Goal: Task Accomplishment & Management: Manage account settings

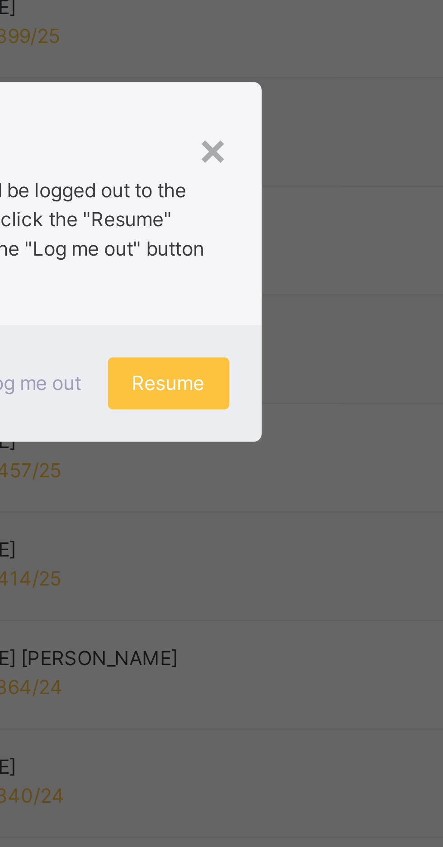
click at [284, 461] on span "Resume" at bounding box center [273, 457] width 20 height 8
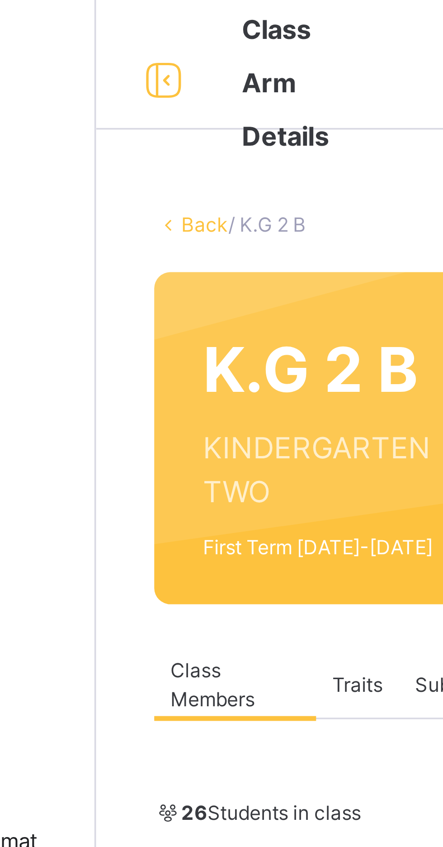
click at [136, 63] on link "Back" at bounding box center [139, 62] width 13 height 7
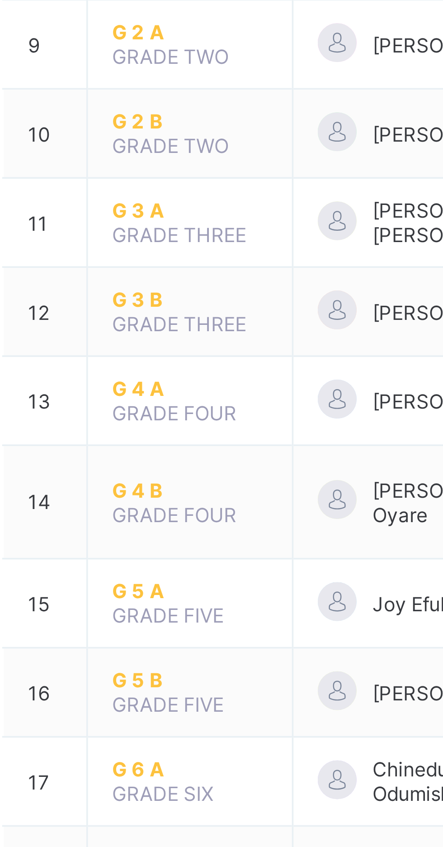
click at [166, 531] on td "G 5 A GRADE FIVE" at bounding box center [177, 543] width 57 height 25
click at [162, 536] on span "G 5 A" at bounding box center [177, 539] width 43 height 7
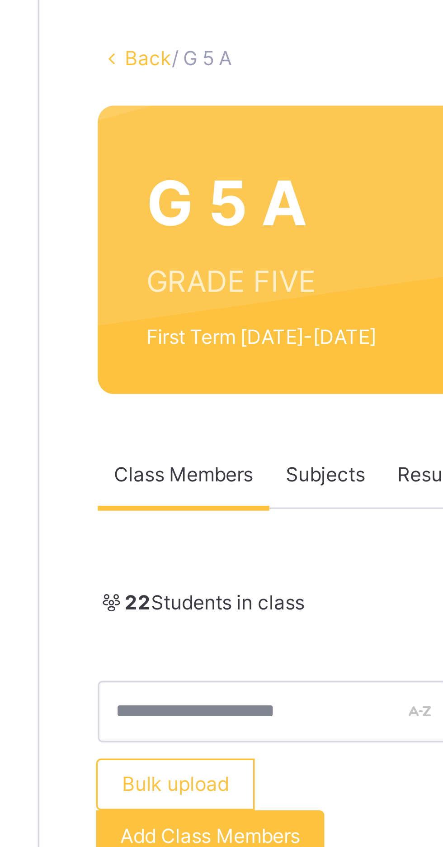
click at [137, 63] on link "Back" at bounding box center [139, 62] width 13 height 7
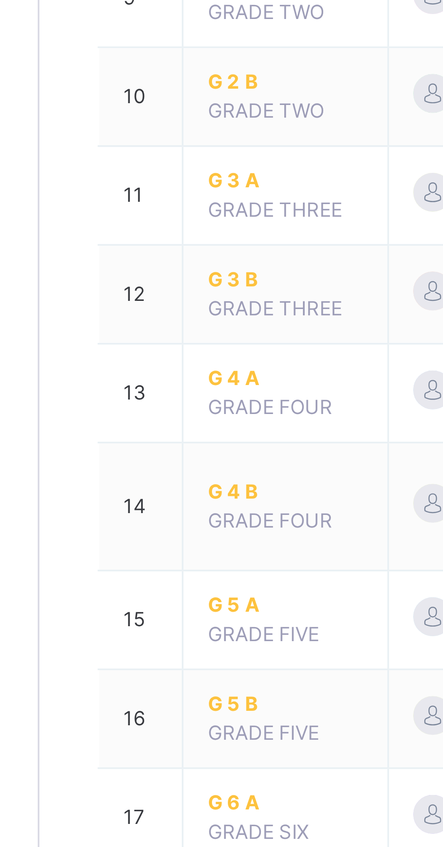
click at [159, 614] on span "G 5 B" at bounding box center [177, 618] width 43 height 8
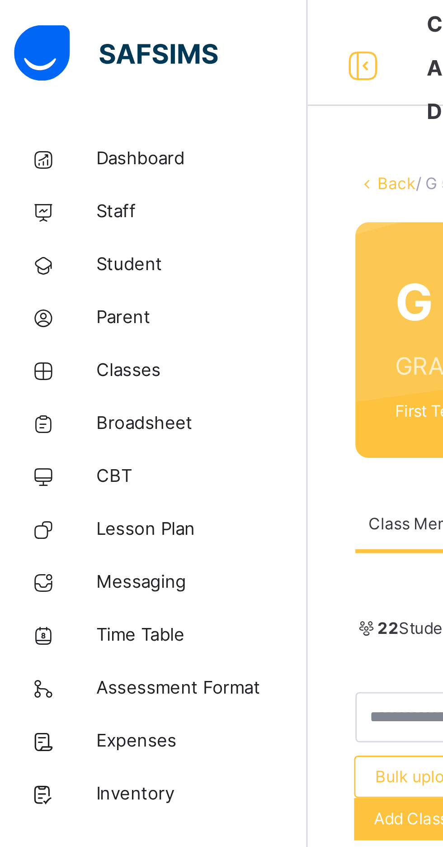
click at [47, 90] on span "Student" at bounding box center [72, 90] width 72 height 9
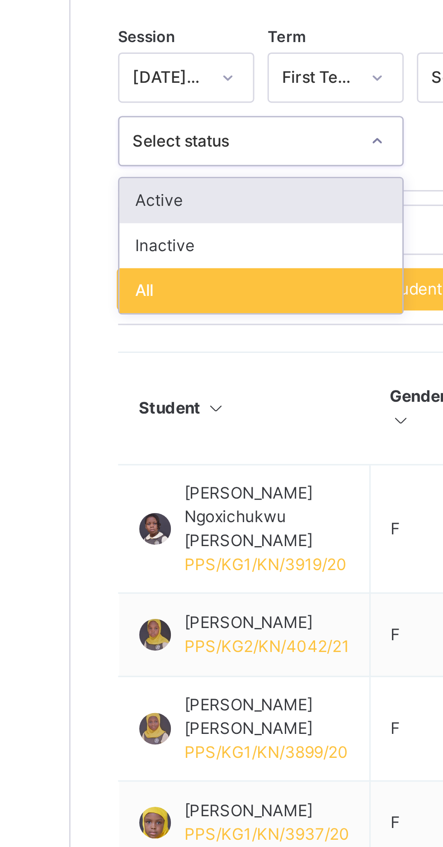
click at [107, 347] on div "Dashboard Staff Student Parent Classes Broadsheet CBT Lesson Plan Messaging Tim…" at bounding box center [54, 441] width 109 height 811
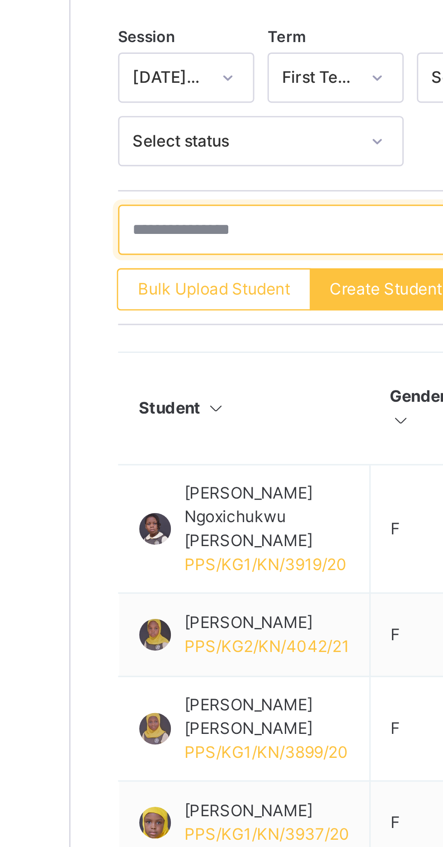
click at [138, 318] on input "text" at bounding box center [193, 315] width 136 height 17
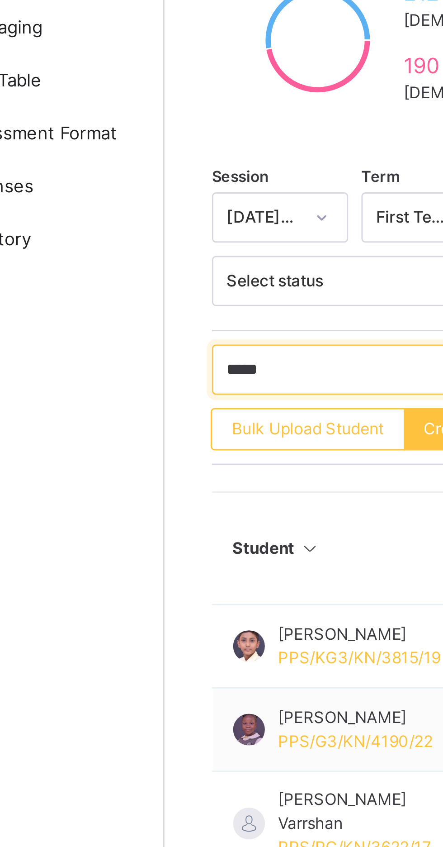
click at [167, 313] on input "*****" at bounding box center [193, 315] width 136 height 17
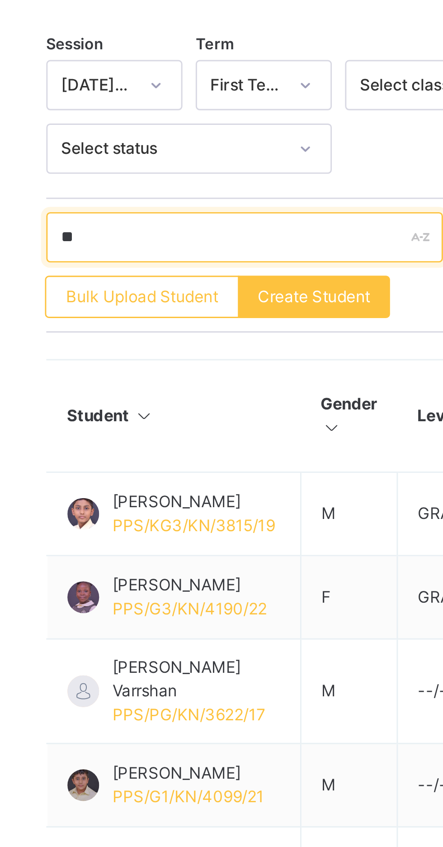
type input "*"
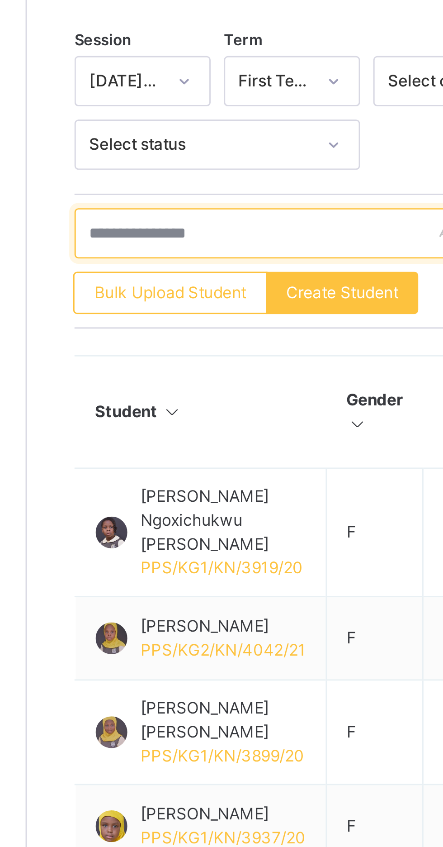
click at [138, 318] on input "text" at bounding box center [193, 315] width 136 height 17
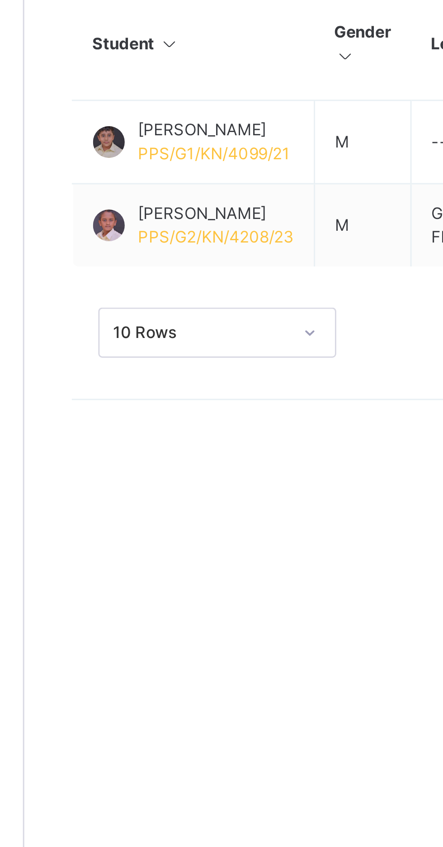
type input "******"
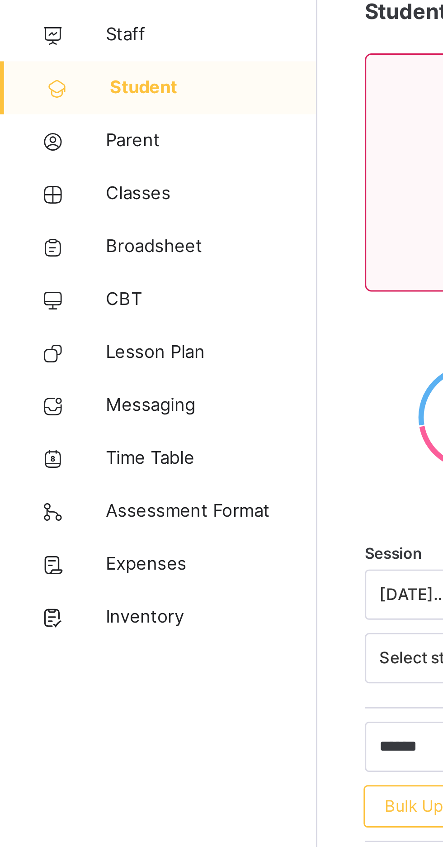
click at [45, 127] on span "Classes" at bounding box center [72, 126] width 72 height 9
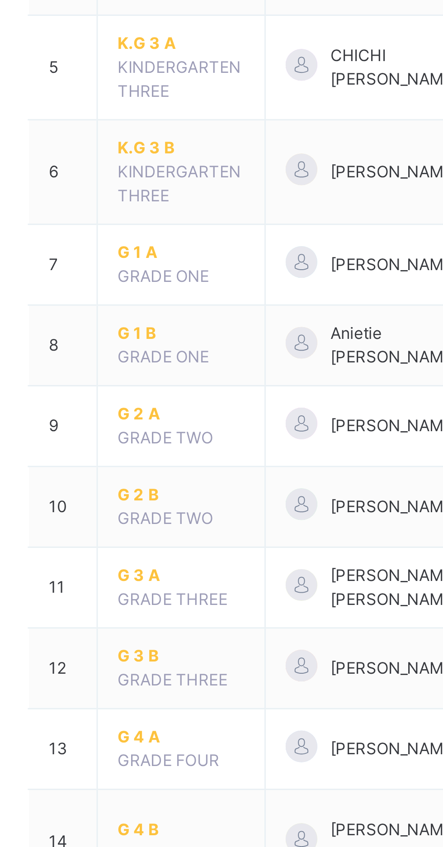
click at [164, 470] on span "G 3 A" at bounding box center [177, 472] width 43 height 8
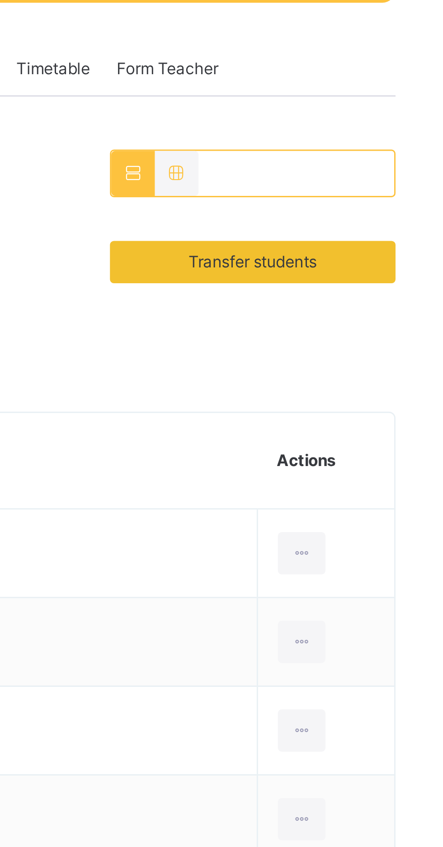
click at [359, 244] on span "Transfer students" at bounding box center [378, 245] width 44 height 8
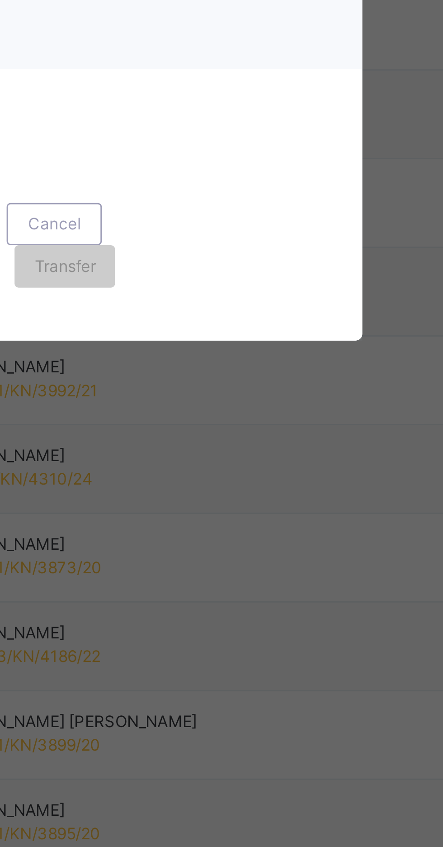
click at [180, 448] on span "Transferring to" at bounding box center [154, 443] width 51 height 9
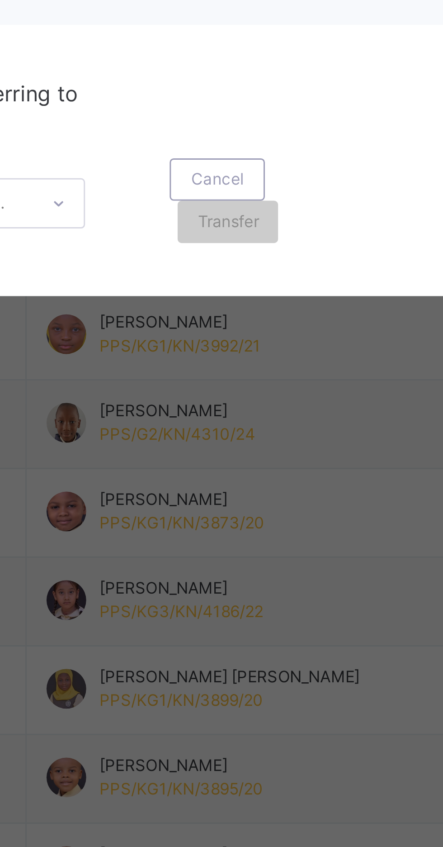
click at [191, 619] on div "× Transfer Student Aarav Dubey PPS/KG3/KN/4182/22 × Transferring to Select clas…" at bounding box center [221, 423] width 443 height 847
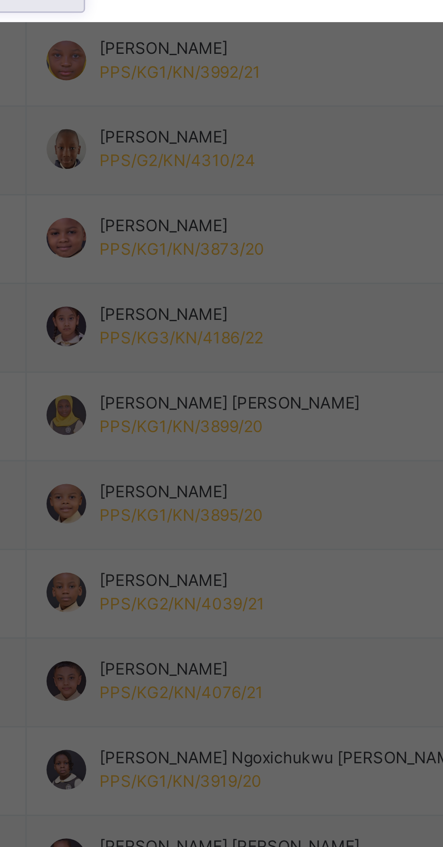
click at [181, 509] on div "G 3 B" at bounding box center [155, 501] width 52 height 15
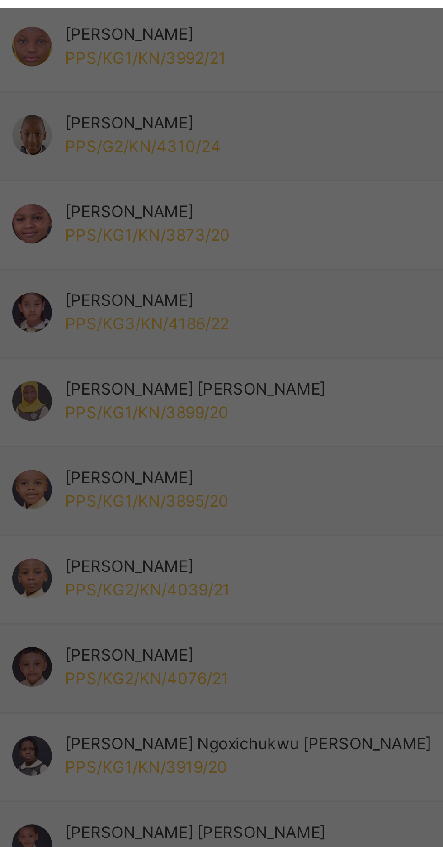
click at [241, 492] on span "Transfer" at bounding box center [230, 488] width 21 height 8
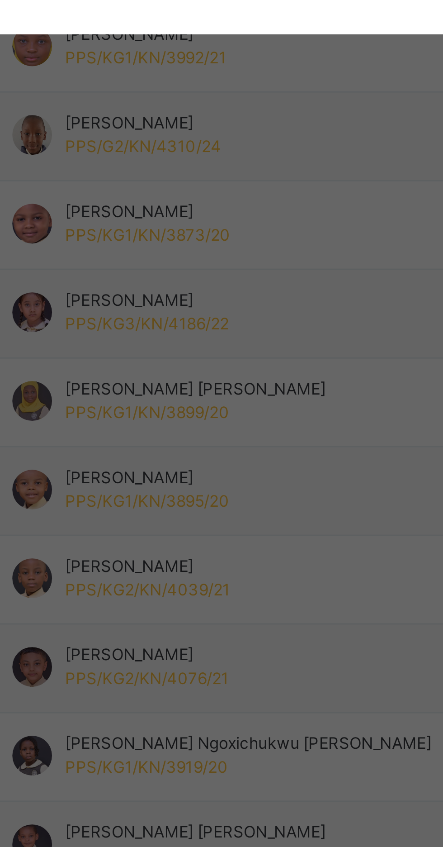
click at [241, 501] on span "Yes, Transfer" at bounding box center [225, 497] width 33 height 8
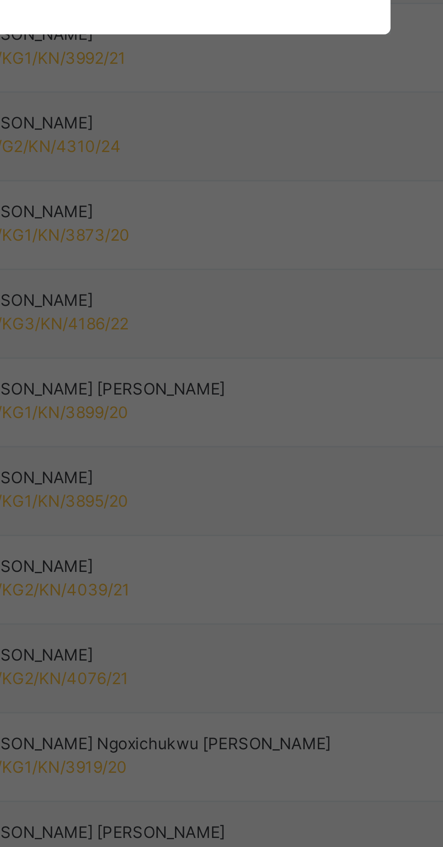
click at [248, 504] on div "Yes, Transfer" at bounding box center [225, 496] width 46 height 14
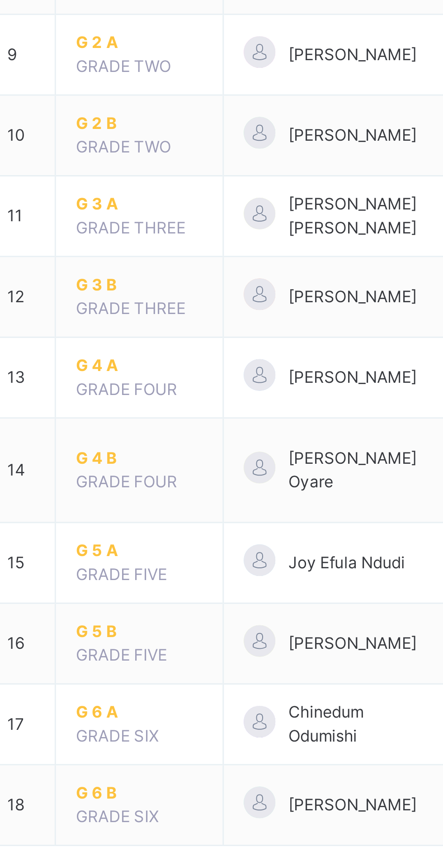
click at [165, 498] on span "G 3 B" at bounding box center [177, 499] width 43 height 8
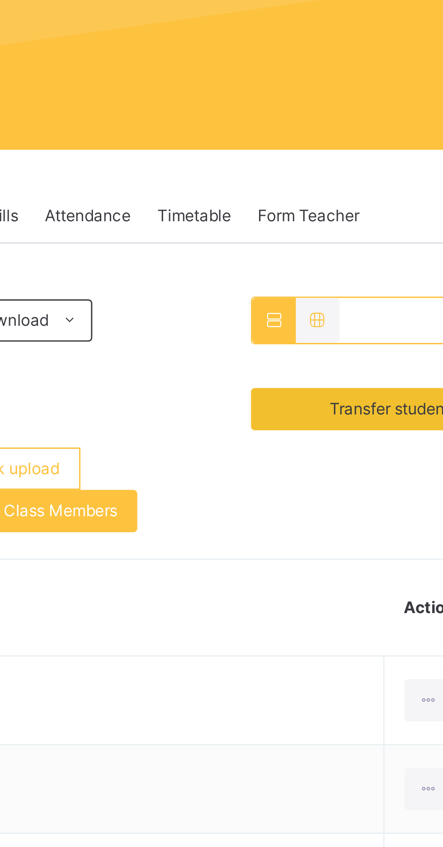
click at [356, 242] on span "Transfer students" at bounding box center [378, 245] width 44 height 8
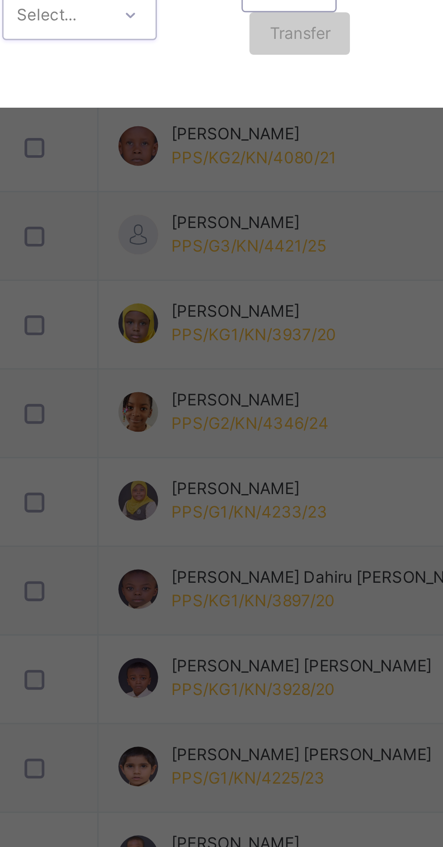
click at [183, 513] on div "Transferring to Select class 0 results available. Select is focused ,type to re…" at bounding box center [222, 466] width 222 height 93
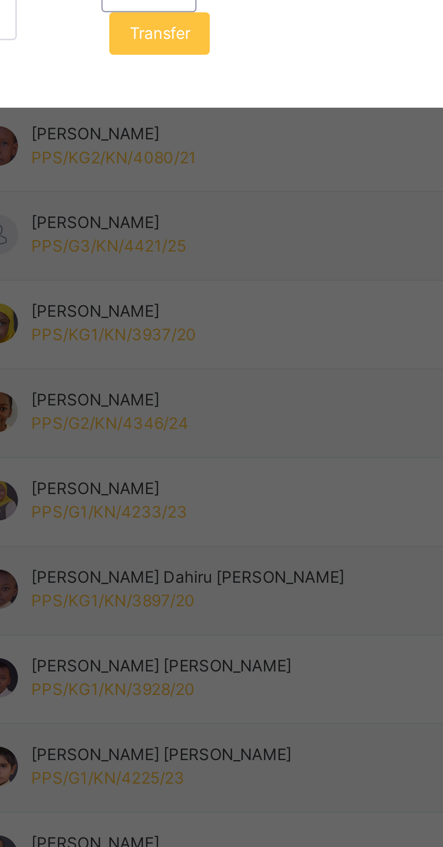
click at [241, 492] on span "Transfer" at bounding box center [230, 488] width 21 height 8
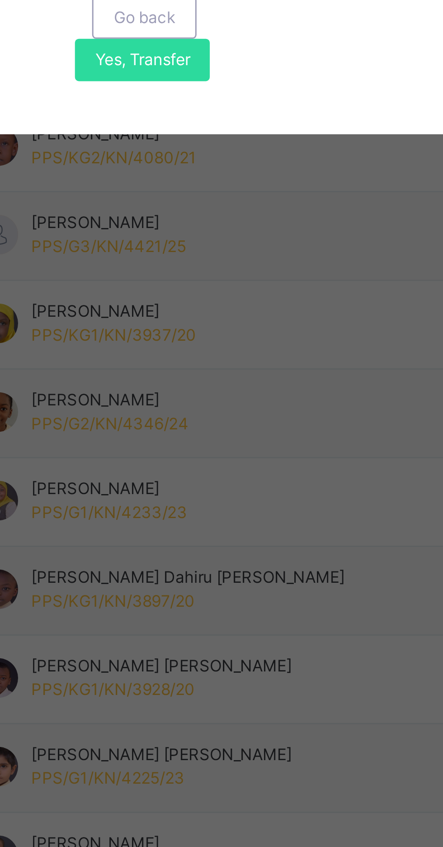
click at [241, 501] on span "Yes, Transfer" at bounding box center [225, 497] width 33 height 8
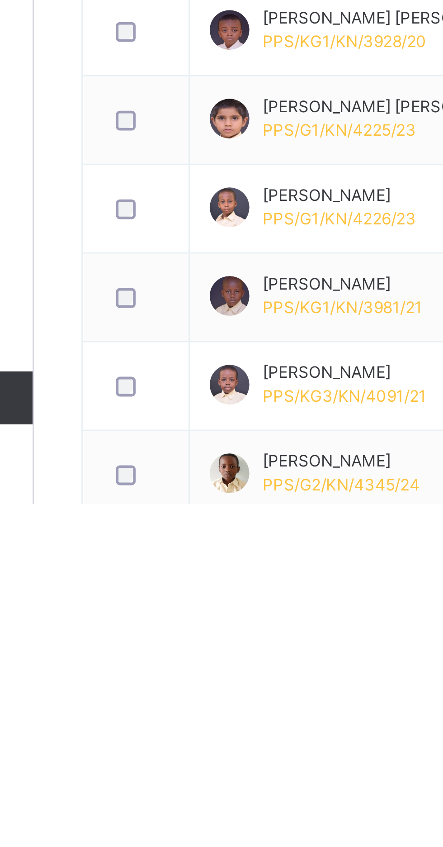
scroll to position [23, 0]
